Goal: Task Accomplishment & Management: Manage account settings

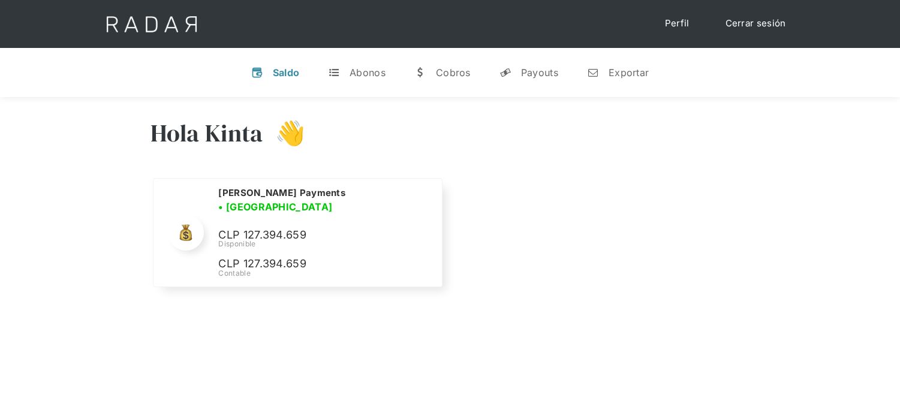
click at [765, 22] on link "Cerrar sesión" at bounding box center [756, 23] width 85 height 23
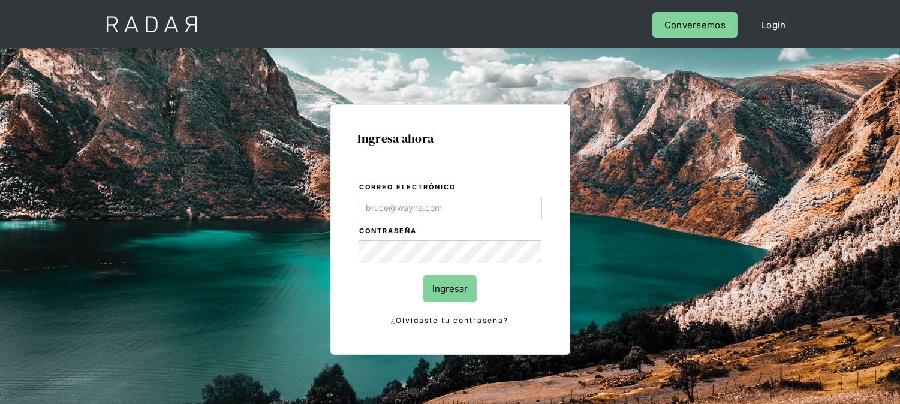
type input "[EMAIL_ADDRESS][DOMAIN_NAME]"
click at [447, 276] on input "Ingresar" at bounding box center [449, 288] width 53 height 27
